Goal: Task Accomplishment & Management: Manage account settings

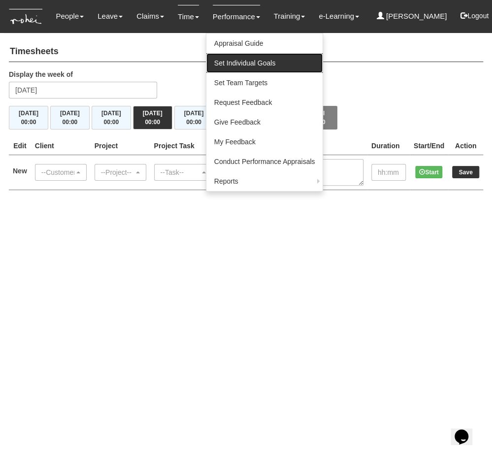
click at [240, 65] on link "Set Individual Goals" at bounding box center [264, 63] width 117 height 20
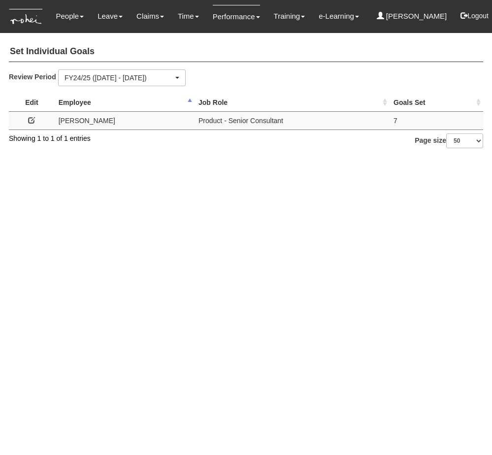
select select "50"
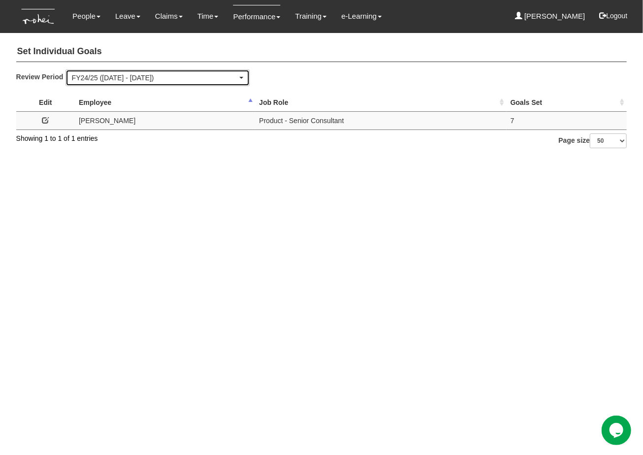
click at [124, 76] on div "FY24/25 ([DATE] - [DATE])" at bounding box center [154, 78] width 165 height 10
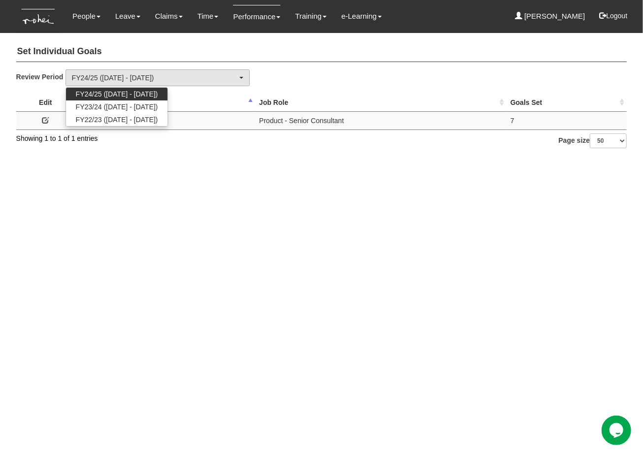
click at [289, 158] on html "Toggle navigation People Personal Information Staff Directory Leave Apply for L…" at bounding box center [321, 79] width 643 height 158
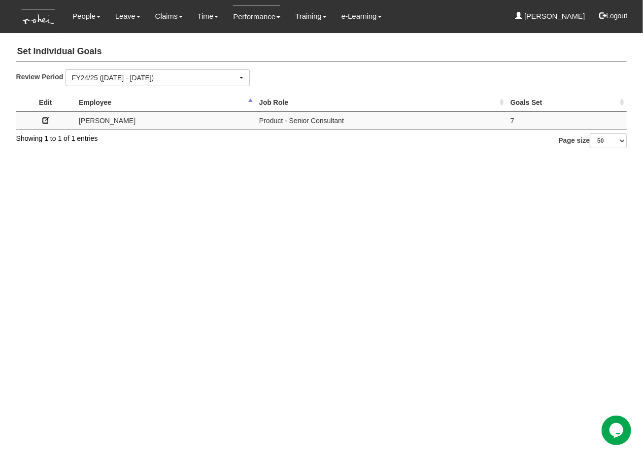
click at [46, 124] on icon at bounding box center [45, 120] width 7 height 7
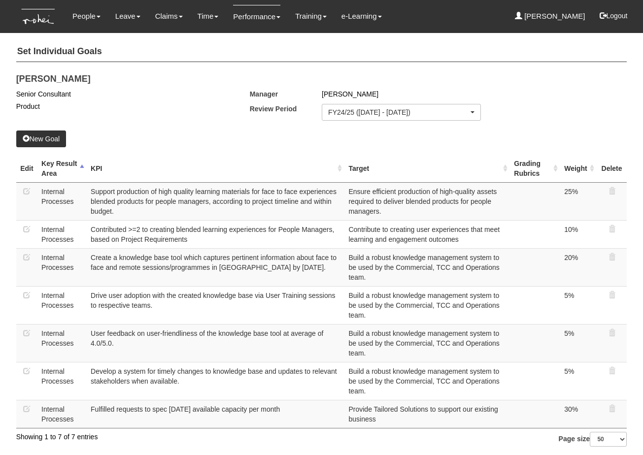
select select "50"
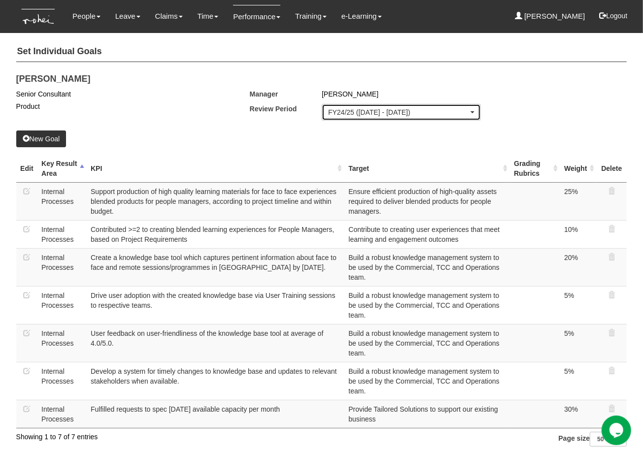
click at [340, 114] on div "FY24/25 ([DATE] - [DATE])" at bounding box center [398, 112] width 140 height 10
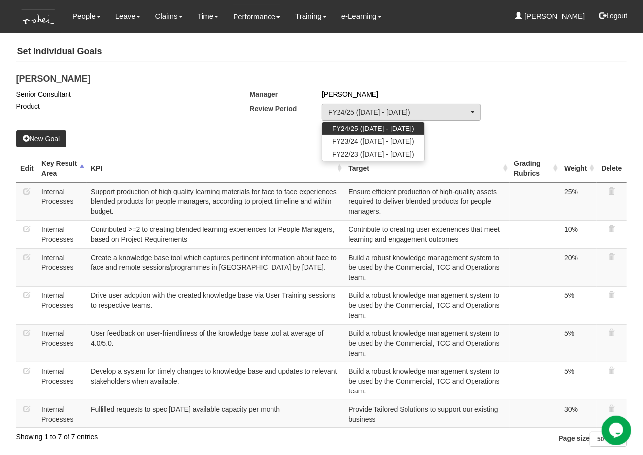
click at [544, 112] on div "Review Period FY24/25 (1/4/2024 - 31/3/2025) FY23/24 (1/4/2023 - 31/3/2024) FY2…" at bounding box center [424, 112] width 348 height 17
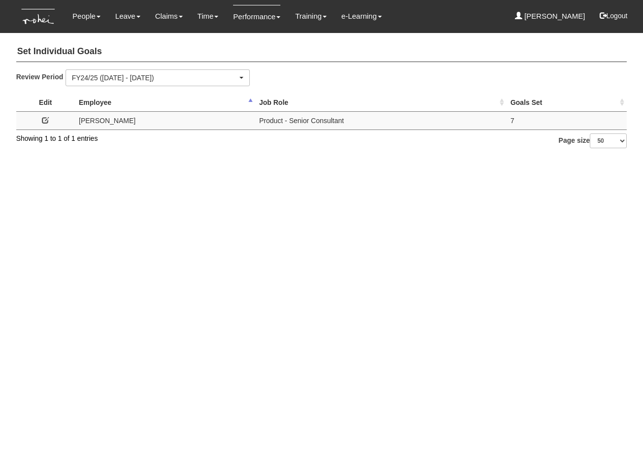
select select "50"
click at [363, 89] on div "Review Period FY24/25 ([DATE] - [DATE]) FY23/24 ([DATE] - [DATE]) FY22/23 ([DAT…" at bounding box center [314, 81] width 611 height 24
